Goal: Transaction & Acquisition: Obtain resource

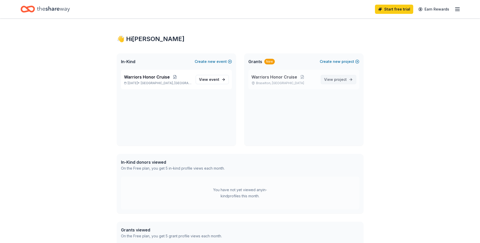
click at [334, 78] on span "View project" at bounding box center [335, 80] width 23 height 6
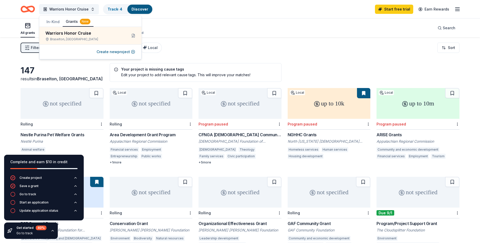
click at [248, 42] on div "Filter 1 Eligibility Capital CyberGrants Local Sort" at bounding box center [240, 48] width 480 height 21
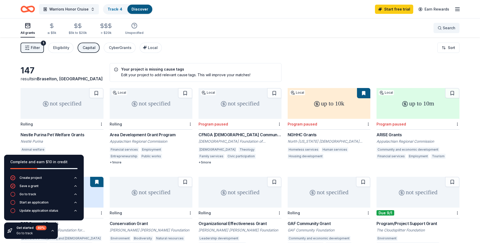
click at [444, 25] on button "Search" at bounding box center [447, 28] width 26 height 10
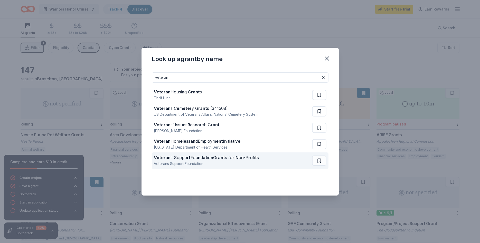
type input "veteran"
click at [204, 156] on strong "at" at bounding box center [205, 157] width 4 height 5
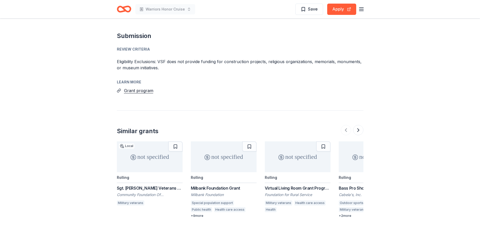
scroll to position [446, 0]
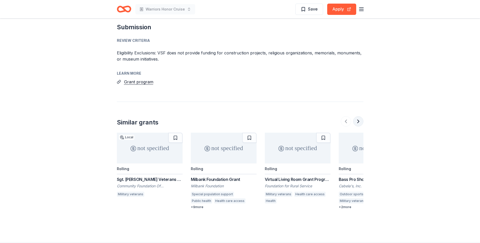
click at [360, 121] on button at bounding box center [358, 121] width 10 height 10
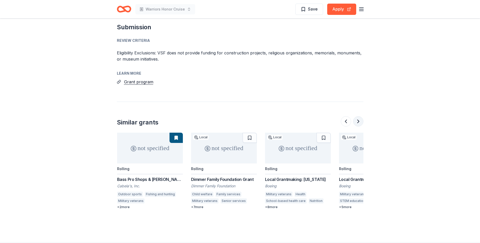
scroll to position [0, 222]
click at [360, 121] on button at bounding box center [358, 121] width 10 height 10
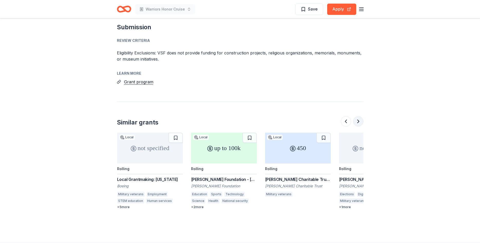
scroll to position [0, 444]
click at [196, 207] on div "+ 2 more" at bounding box center [224, 207] width 66 height 4
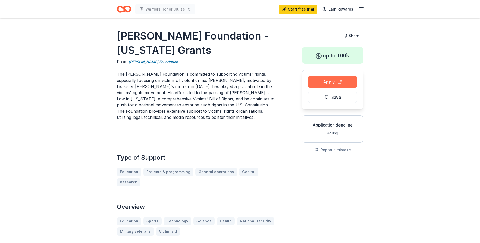
click at [333, 80] on button "Apply" at bounding box center [332, 81] width 49 height 11
